Goal: Transaction & Acquisition: Book appointment/travel/reservation

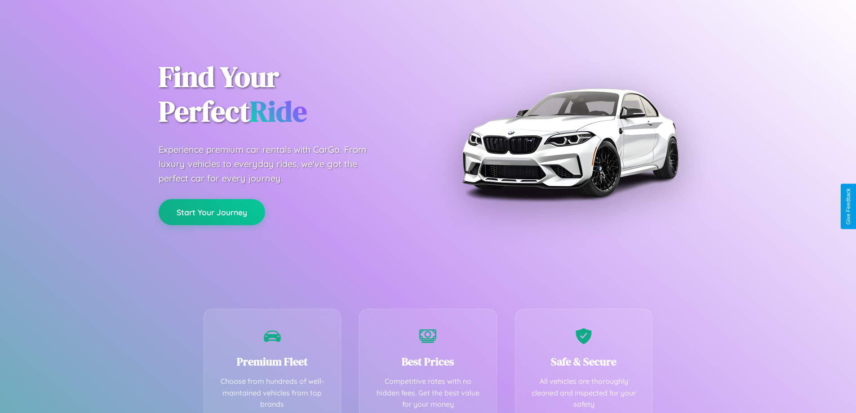
scroll to position [177, 0]
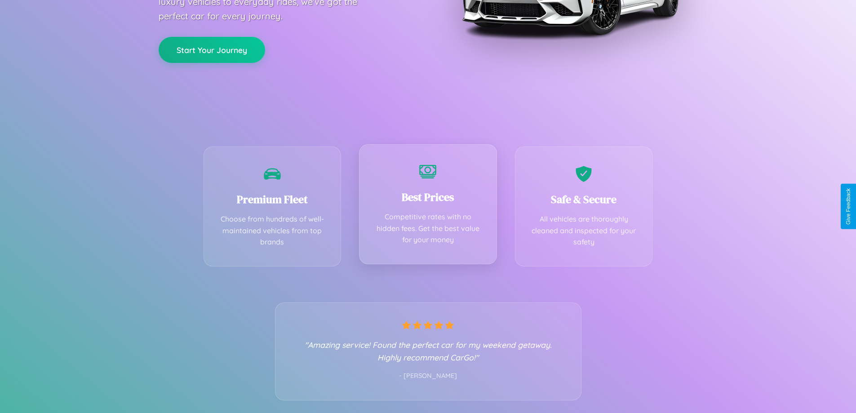
click at [428, 206] on div "Best Prices Competitive rates with no hidden fees. Get the best value for your …" at bounding box center [428, 204] width 138 height 120
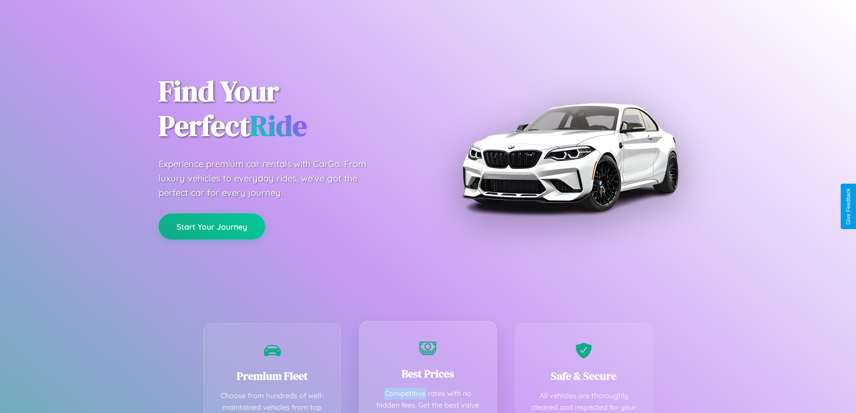
scroll to position [0, 0]
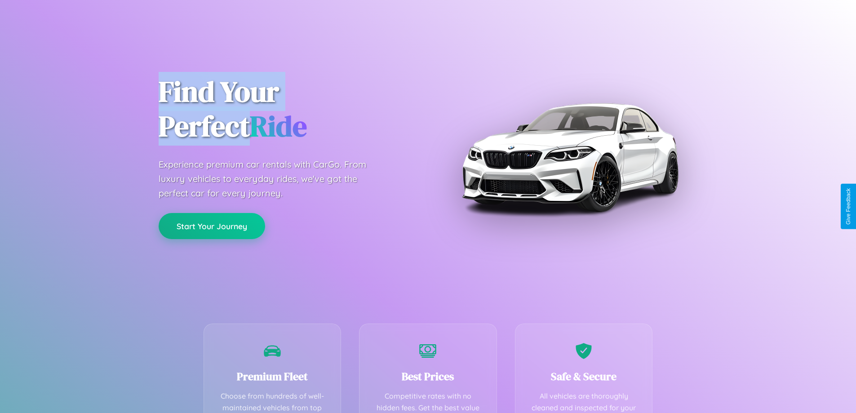
click at [212, 227] on button "Start Your Journey" at bounding box center [212, 226] width 107 height 26
click at [212, 226] on button "Start Your Journey" at bounding box center [212, 226] width 107 height 26
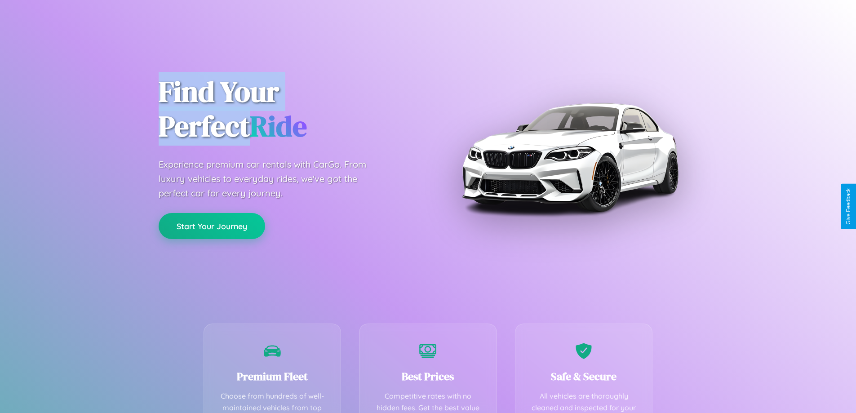
click at [212, 226] on button "Start Your Journey" at bounding box center [212, 226] width 107 height 26
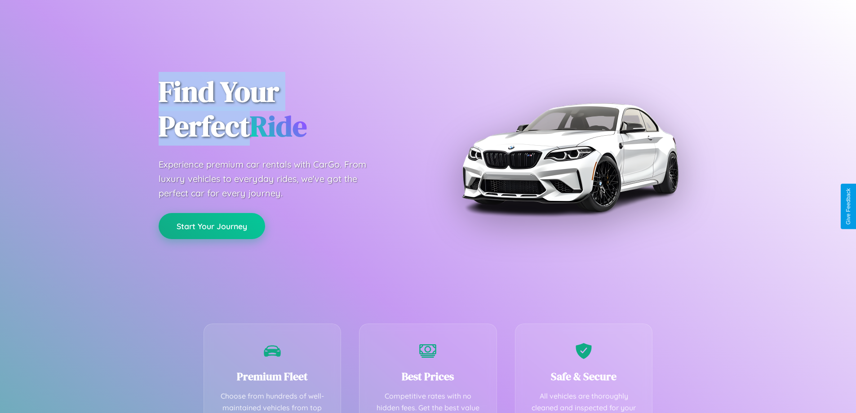
click at [212, 226] on button "Start Your Journey" at bounding box center [212, 226] width 107 height 26
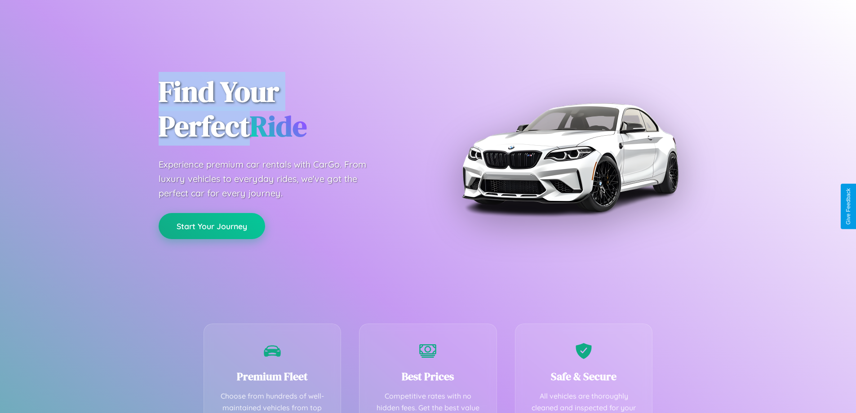
click at [212, 226] on button "Start Your Journey" at bounding box center [212, 226] width 107 height 26
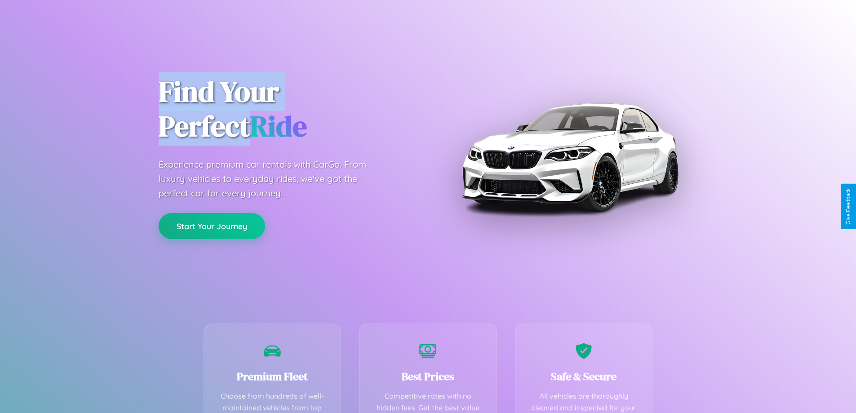
click at [212, 226] on button "Start Your Journey" at bounding box center [212, 226] width 107 height 26
